Goal: Task Accomplishment & Management: Complete application form

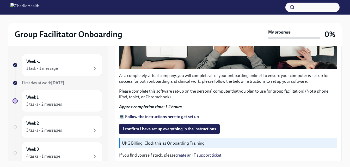
scroll to position [372, 0]
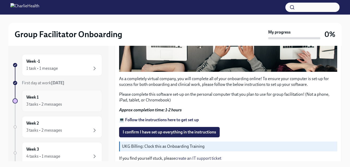
click at [82, 104] on div "3 tasks • 2 messages" at bounding box center [61, 104] width 71 height 6
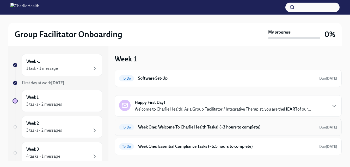
click at [167, 129] on h6 "Week One: Welcome To Charlie Health Tasks! (~3 hours to complete)" at bounding box center [226, 128] width 177 height 6
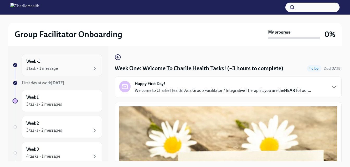
click at [37, 67] on div "1 task • 1 message" at bounding box center [42, 69] width 32 height 6
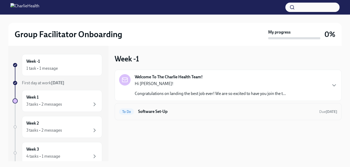
click at [209, 108] on div "To Do Software Set-Up Due [DATE]" at bounding box center [228, 112] width 218 height 8
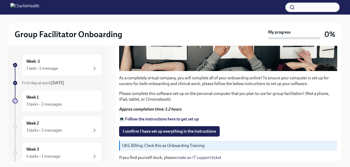
scroll to position [197, 0]
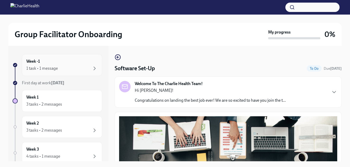
click at [60, 66] on div "1 task • 1 message" at bounding box center [61, 68] width 71 height 6
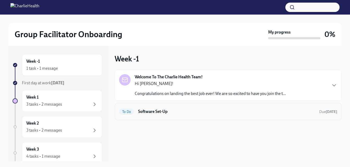
click at [154, 112] on h6 "Software Set-Up" at bounding box center [226, 112] width 177 height 6
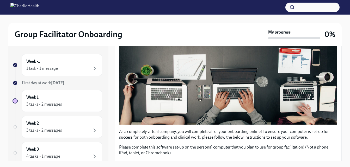
scroll to position [183, 0]
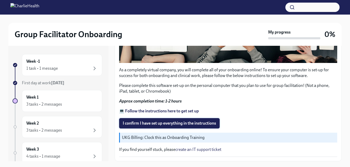
click at [171, 121] on span "I confirm I have set up everything in the instructions" at bounding box center [169, 123] width 93 height 5
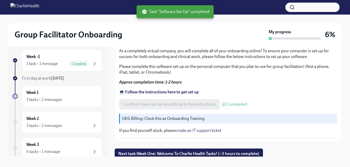
scroll to position [9, 0]
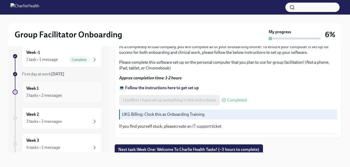
click at [70, 90] on div "Week 1 3 tasks • 2 messages" at bounding box center [61, 92] width 71 height 13
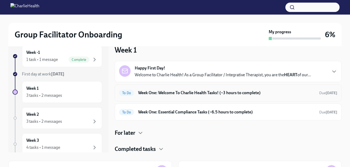
click at [176, 94] on h6 "Week One: Welcome To Charlie Health Tasks! (~3 hours to complete)" at bounding box center [226, 93] width 177 height 6
